Goal: Task Accomplishment & Management: Use online tool/utility

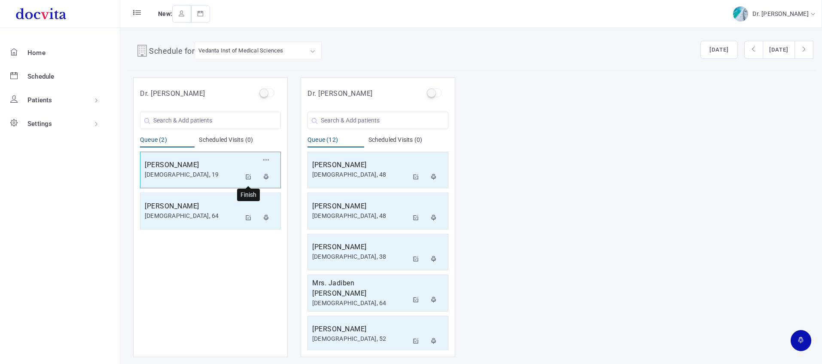
click at [249, 176] on icon at bounding box center [249, 177] width 6 height 6
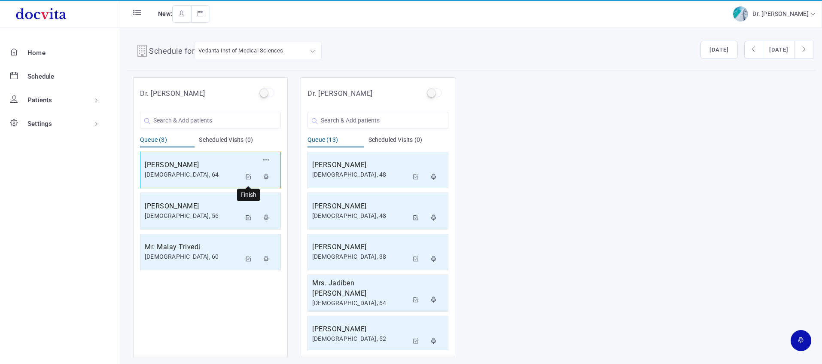
drag, startPoint x: 248, startPoint y: 174, endPoint x: 252, endPoint y: 168, distance: 6.9
click at [249, 173] on button at bounding box center [248, 177] width 15 height 17
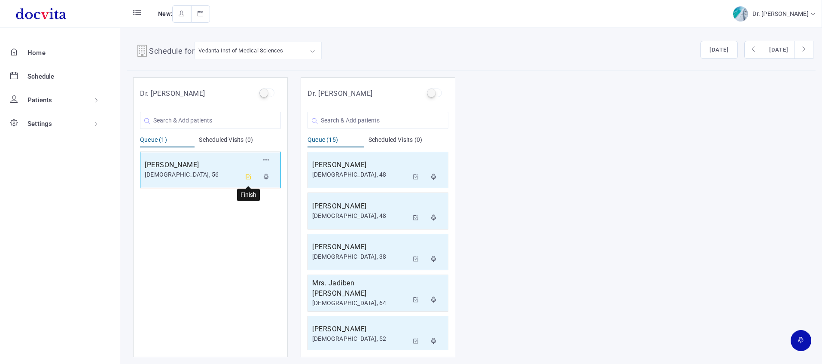
click at [247, 176] on icon at bounding box center [249, 177] width 6 height 6
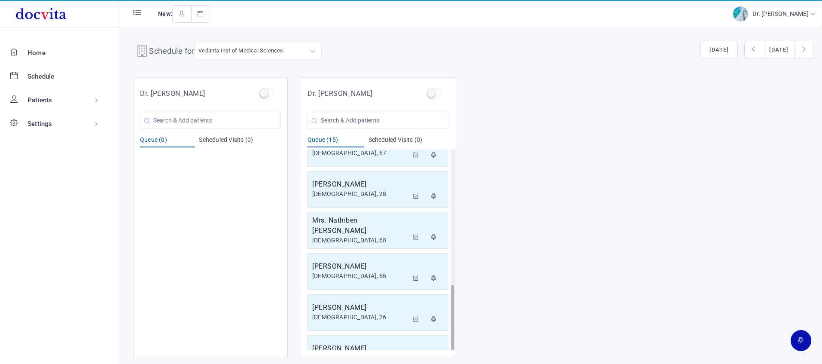
scroll to position [415, 0]
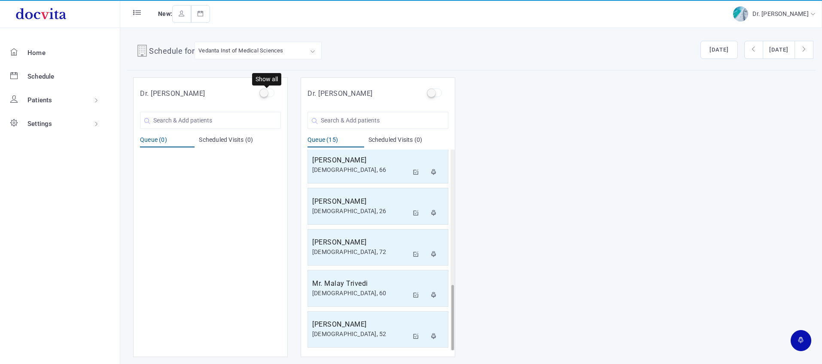
click at [264, 91] on label at bounding box center [266, 92] width 15 height 9
click at [264, 91] on input "checkbox" at bounding box center [262, 91] width 6 height 6
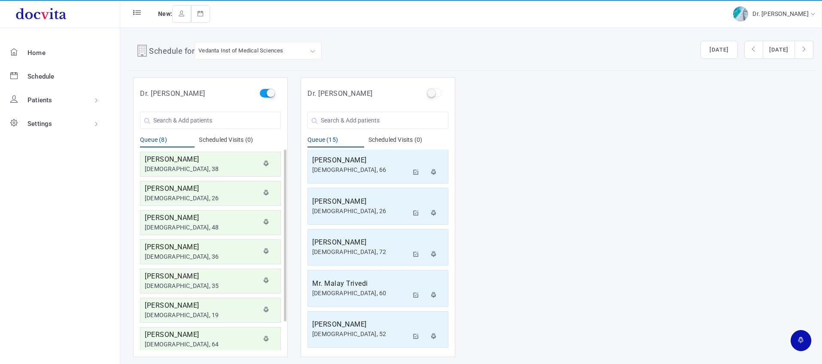
click at [270, 94] on label at bounding box center [266, 92] width 15 height 9
click at [265, 94] on input "checkbox" at bounding box center [262, 91] width 6 height 6
checkbox input "false"
